Goal: Information Seeking & Learning: Check status

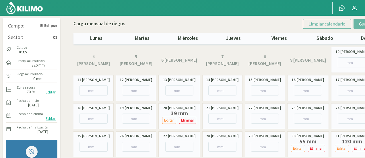
click at [24, 12] on img at bounding box center [25, 8] width 38 height 14
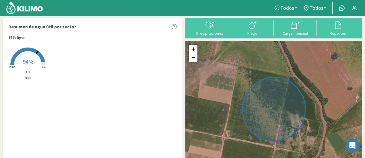
drag, startPoint x: 180, startPoint y: 82, endPoint x: 181, endPoint y: 115, distance: 32.8
click at [181, 115] on div "El Eclipse Created with Highcharts 9.2.2 PMP CC 94% C3 [PERSON_NAME]" at bounding box center [94, 101] width 176 height 132
click at [285, 114] on icon at bounding box center [274, 109] width 64 height 64
click at [278, 113] on icon at bounding box center [274, 109] width 64 height 64
click at [339, 29] on icon at bounding box center [338, 26] width 6 height 8
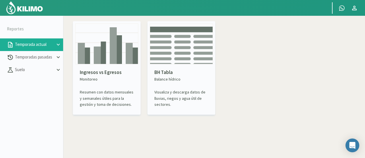
click at [112, 59] on img at bounding box center [106, 44] width 63 height 41
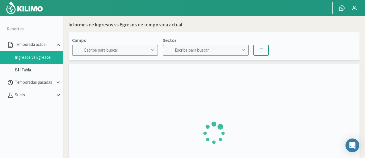
type input "El Eclipse"
type input "C3"
type input "[DATE] - [DATE]"
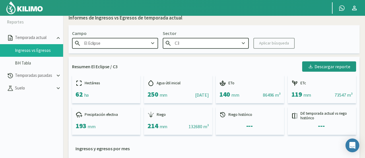
scroll to position [5, 0]
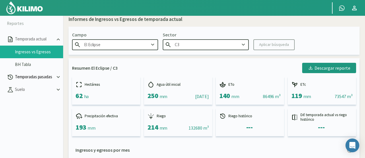
click at [37, 78] on p "Temporadas pasadas" at bounding box center [34, 77] width 41 height 7
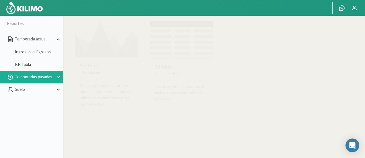
click at [107, 55] on img at bounding box center [106, 38] width 63 height 40
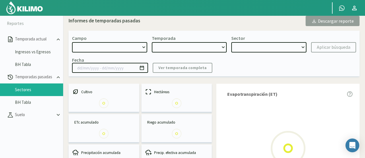
select select "0: Object"
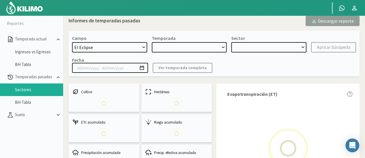
type input "[DATE] - [DATE]"
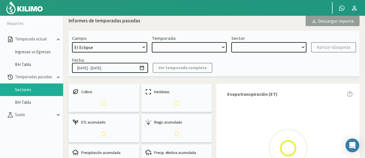
select select "0: 2024"
select select "0: Object"
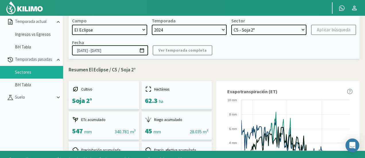
scroll to position [33, 0]
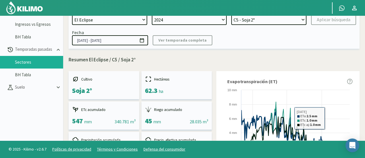
click at [329, 118] on rect at bounding box center [287, 135] width 129 height 97
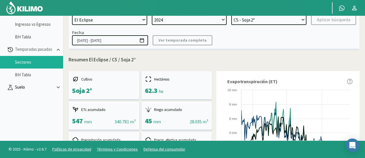
click at [57, 87] on icon at bounding box center [58, 87] width 6 height 6
click at [32, 101] on link "Humedad" at bounding box center [39, 100] width 48 height 5
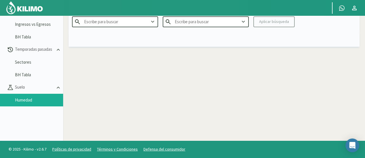
type input "El Eclipse"
type input "2025"
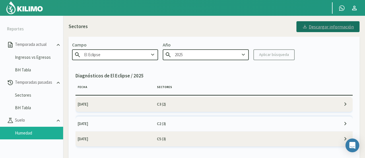
click at [331, 27] on div "Descargar información" at bounding box center [328, 27] width 52 height 6
